Goal: Information Seeking & Learning: Learn about a topic

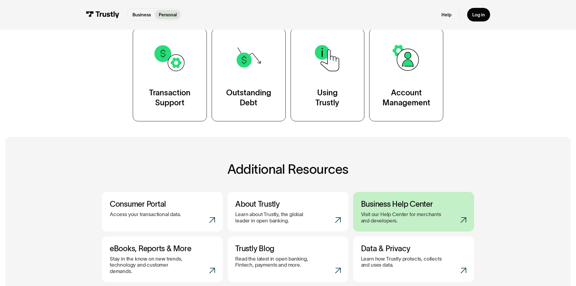
click at [428, 205] on h3 "Business Help Center" at bounding box center [414, 203] width 106 height 9
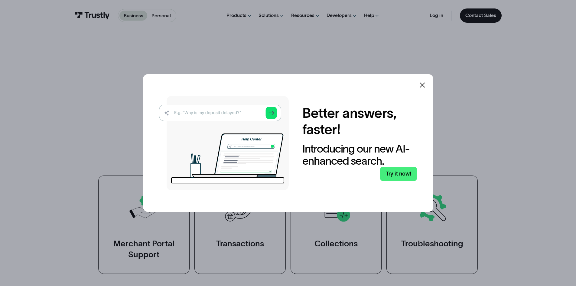
click at [424, 82] on icon at bounding box center [422, 84] width 7 height 7
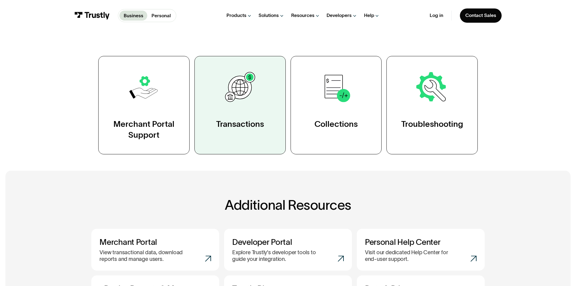
scroll to position [114, 0]
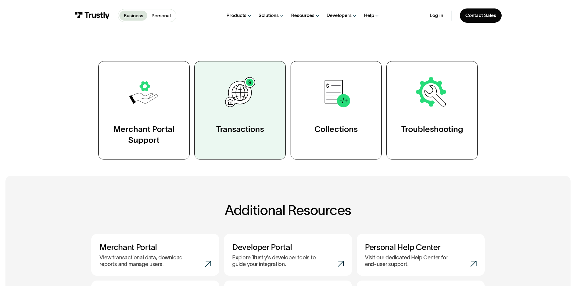
click at [245, 82] on img at bounding box center [239, 92] width 35 height 35
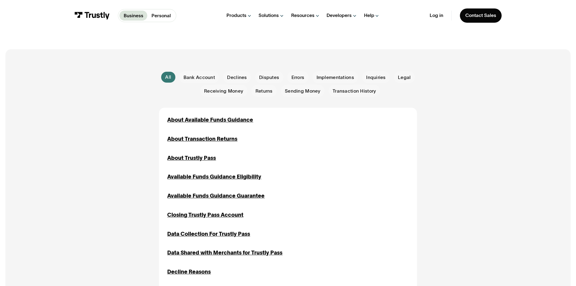
scroll to position [113, 0]
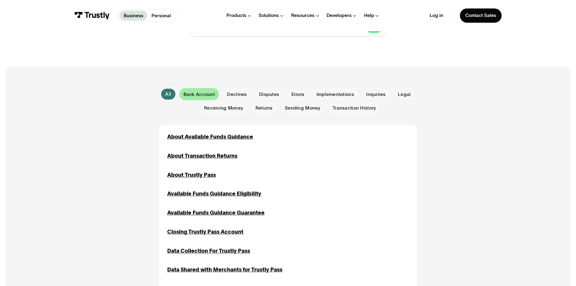
click at [204, 93] on span "Bank Account" at bounding box center [199, 94] width 31 height 7
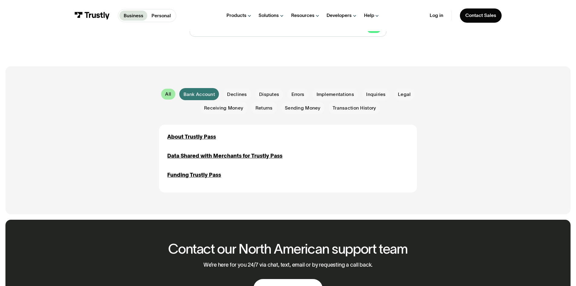
click at [173, 97] on link "All" at bounding box center [168, 94] width 14 height 11
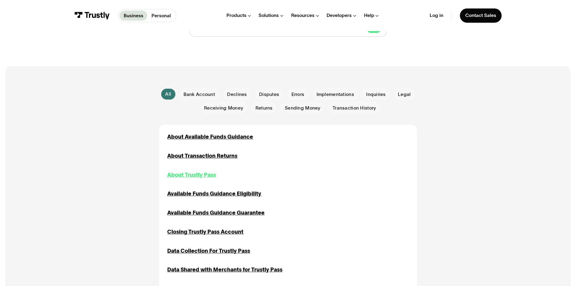
click at [195, 172] on div "About Trustly Pass" at bounding box center [191, 175] width 49 height 8
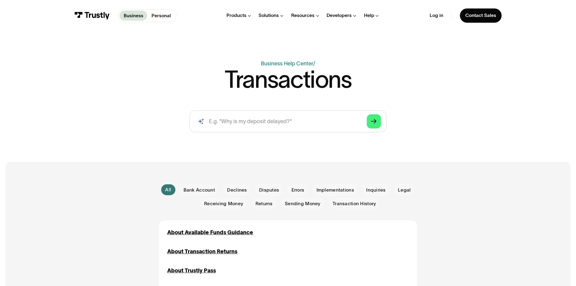
scroll to position [71, 0]
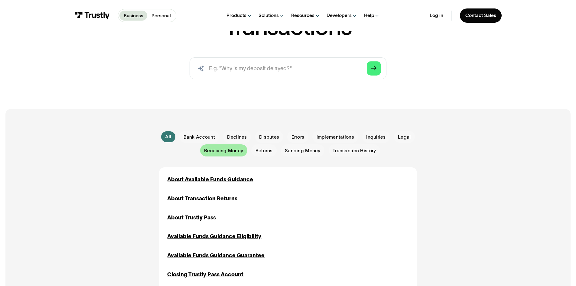
click at [237, 149] on span "Receiving Money" at bounding box center [223, 150] width 39 height 7
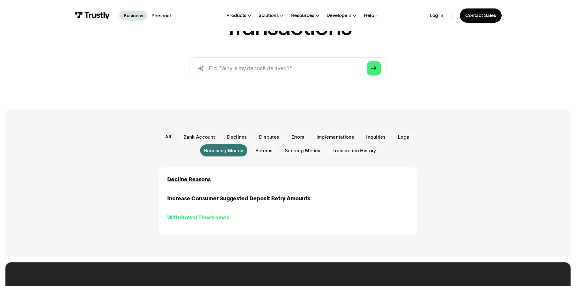
click at [205, 217] on div "Withdrawal Timeframes" at bounding box center [198, 218] width 62 height 8
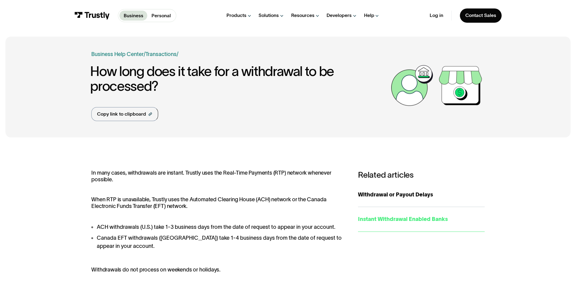
click at [377, 222] on div "Instant Withdrawal Enabled Banks" at bounding box center [421, 219] width 127 height 8
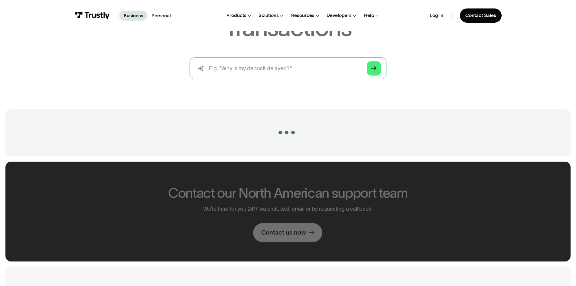
scroll to position [71, 0]
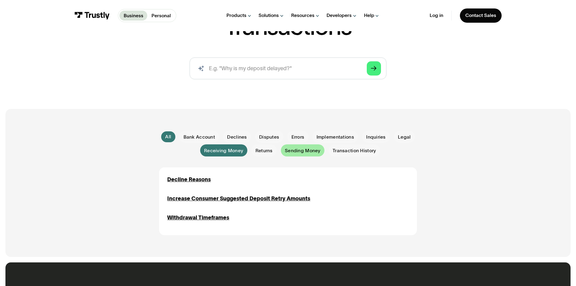
click at [300, 150] on span "Sending Money" at bounding box center [303, 150] width 36 height 7
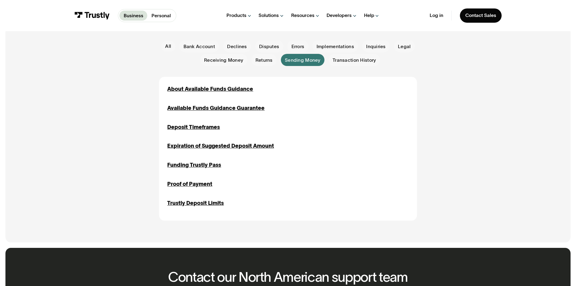
scroll to position [156, 0]
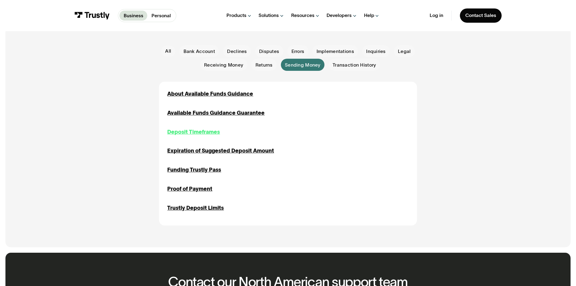
click at [196, 133] on div "Deposit Timeframes" at bounding box center [193, 132] width 53 height 8
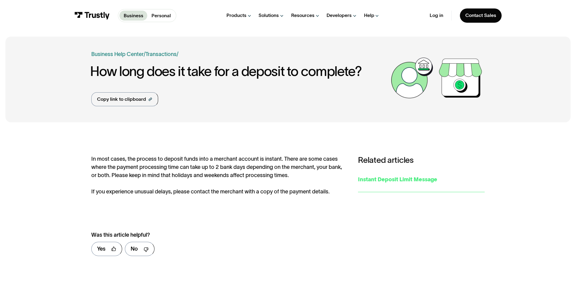
click at [368, 182] on div "Instant Deposit Limit Message" at bounding box center [421, 179] width 127 height 8
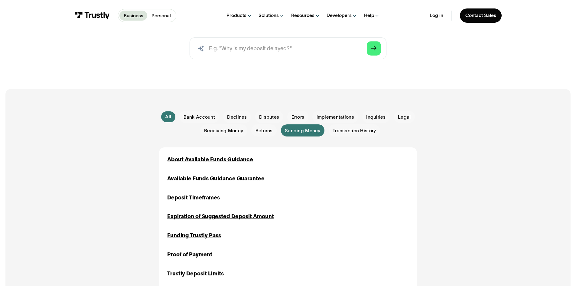
scroll to position [84, 0]
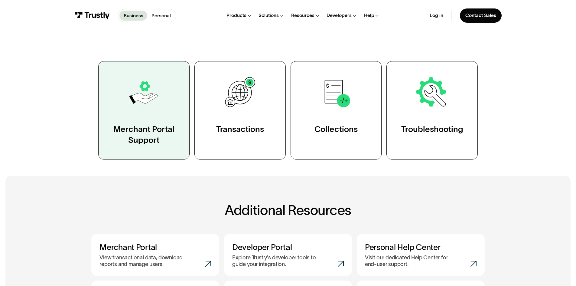
click at [170, 100] on link "Merchant Portal Support" at bounding box center [143, 110] width 91 height 98
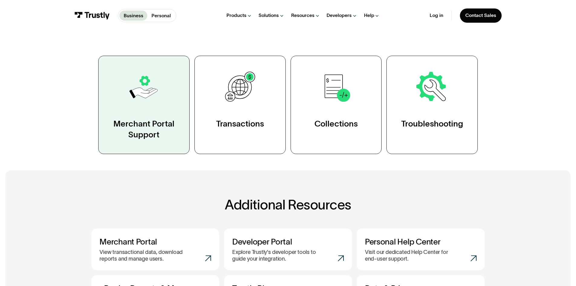
scroll to position [122, 0]
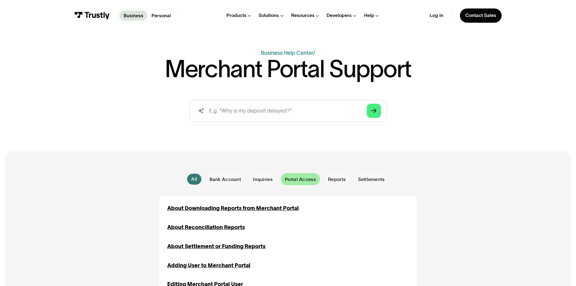
scroll to position [28, 0]
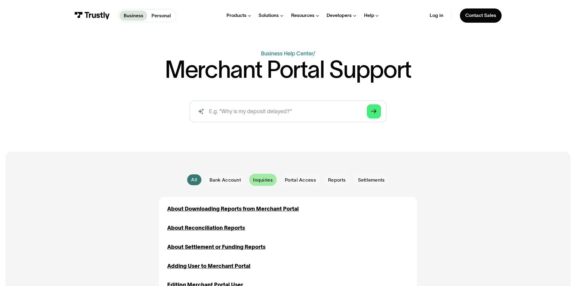
click at [268, 178] on span "Inquiries" at bounding box center [263, 180] width 20 height 7
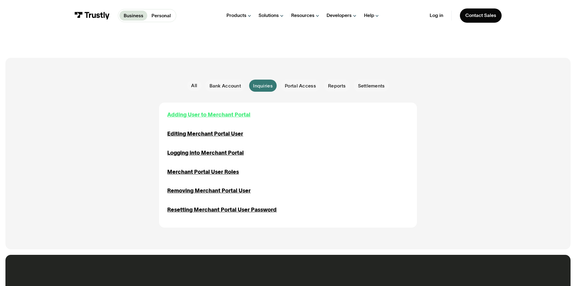
scroll to position [122, 0]
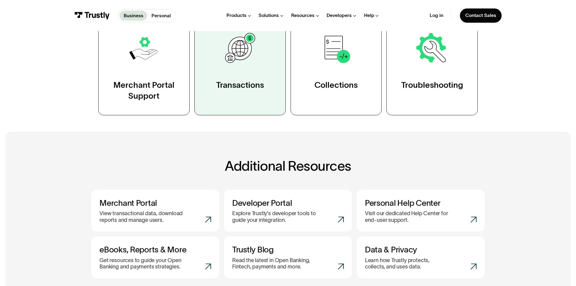
scroll to position [153, 0]
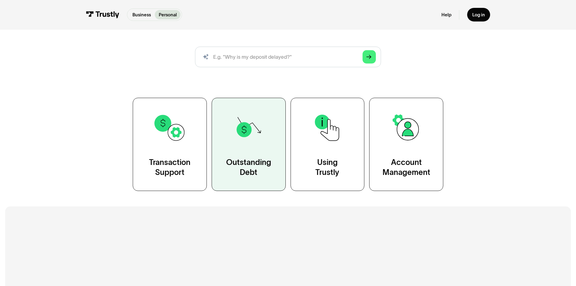
scroll to position [80, 0]
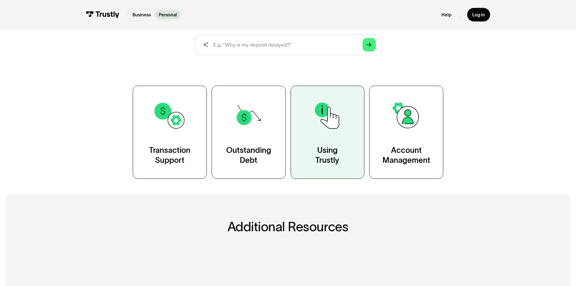
click at [313, 144] on link "Using Trustly" at bounding box center [328, 132] width 74 height 93
click at [337, 136] on link "Using Trustly" at bounding box center [328, 132] width 74 height 93
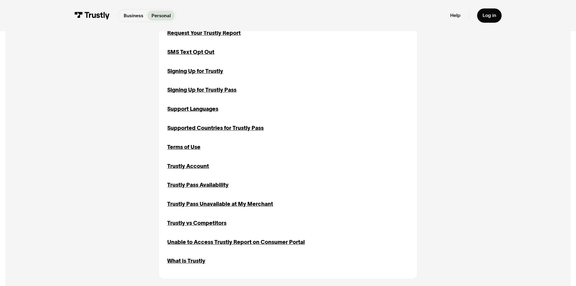
scroll to position [559, 0]
click at [193, 185] on div "Trustly Pass Availability" at bounding box center [197, 185] width 61 height 8
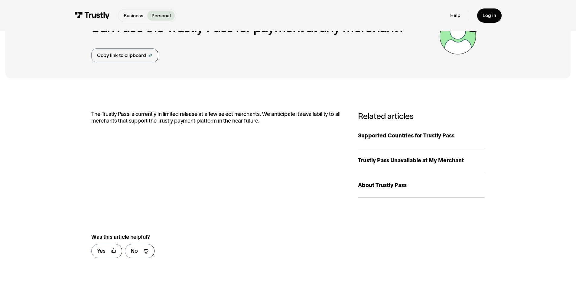
scroll to position [46, 0]
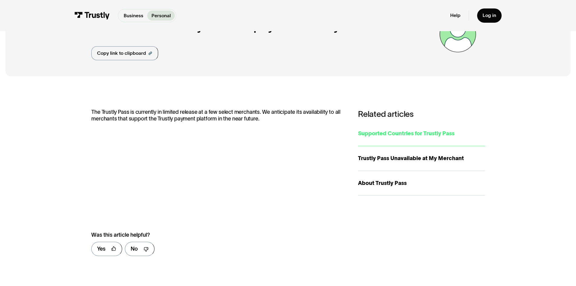
click at [403, 135] on div "Supported Countries for Trustly Pass" at bounding box center [421, 134] width 127 height 8
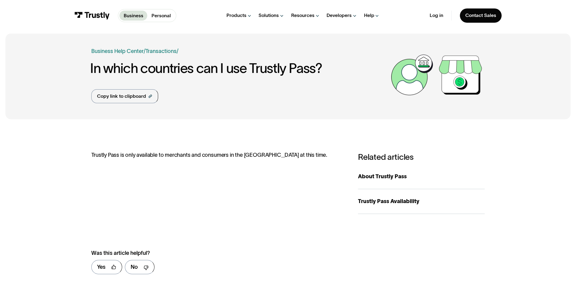
scroll to position [4, 0]
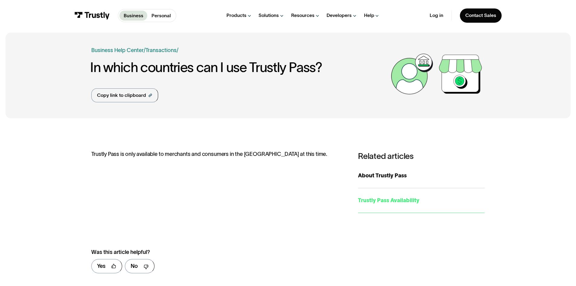
click at [382, 198] on div "Trustly Pass Availability" at bounding box center [421, 200] width 127 height 8
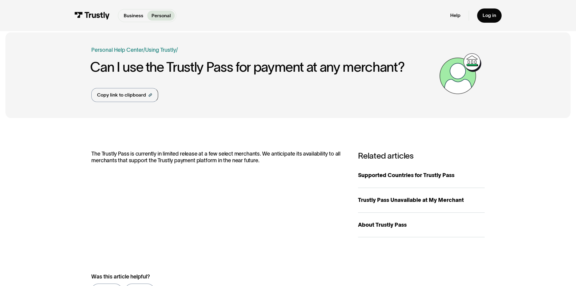
scroll to position [6, 0]
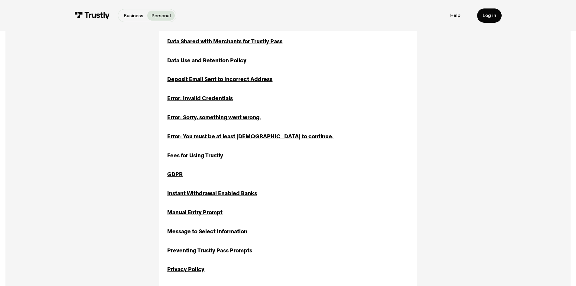
scroll to position [309, 0]
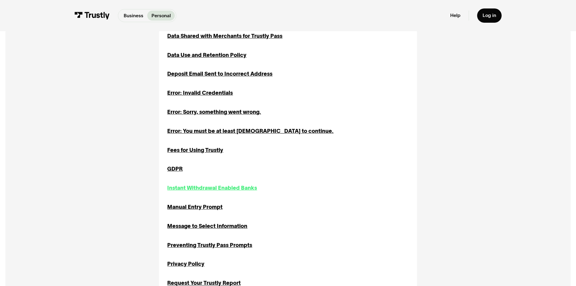
click at [239, 191] on div "Instant Withdrawal Enabled Banks" at bounding box center [212, 188] width 90 height 8
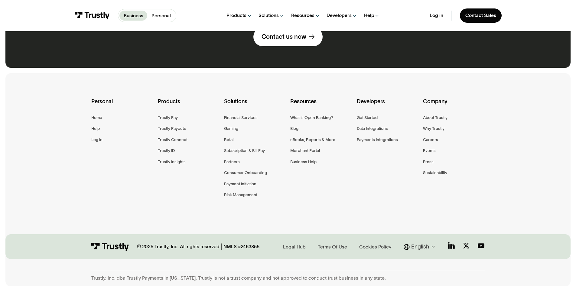
scroll to position [362, 0]
click at [229, 165] on div "Partners" at bounding box center [232, 161] width 16 height 7
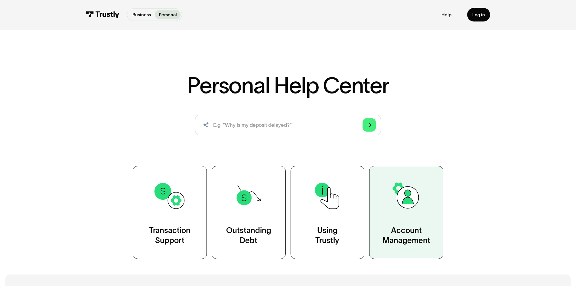
click at [411, 197] on img at bounding box center [406, 195] width 33 height 33
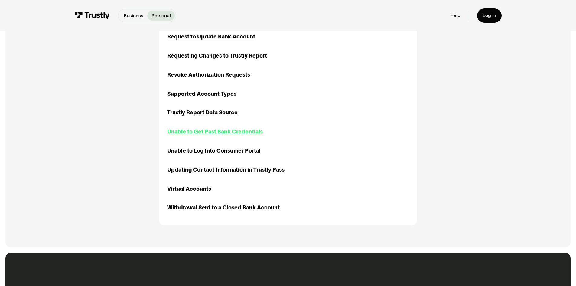
scroll to position [536, 0]
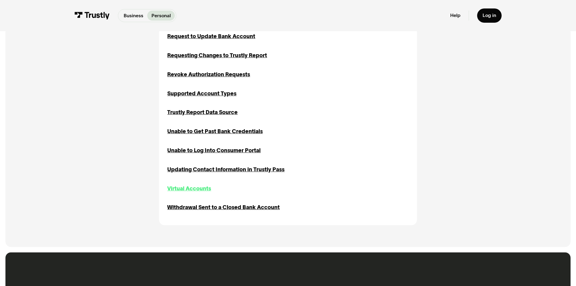
click at [200, 189] on div "Virtual Accounts" at bounding box center [189, 189] width 44 height 8
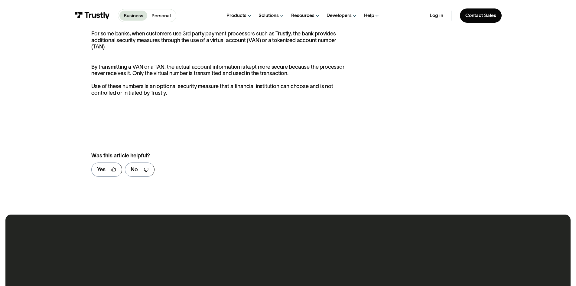
scroll to position [125, 0]
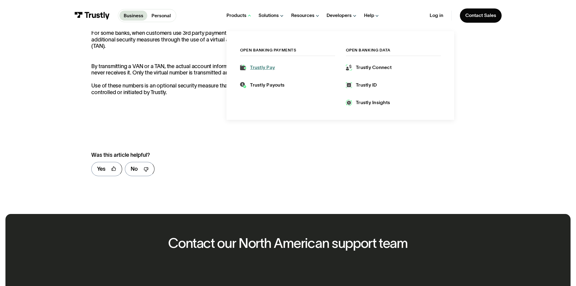
click at [258, 68] on div "Trustly Pay" at bounding box center [262, 67] width 25 height 7
